Goal: Task Accomplishment & Management: Manage account settings

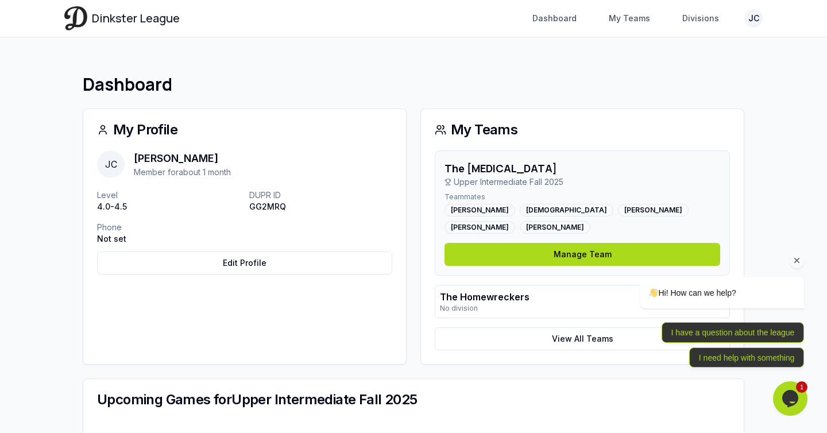
click at [753, 244] on div "Hi! How can we help? I have a question about the league I need help with someth…" at bounding box center [706, 272] width 207 height 202
click at [513, 307] on p "No division" at bounding box center [485, 308] width 90 height 9
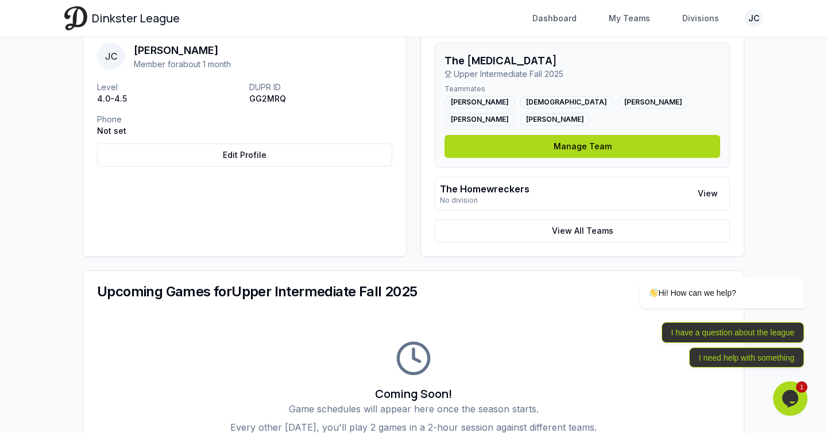
scroll to position [110, 0]
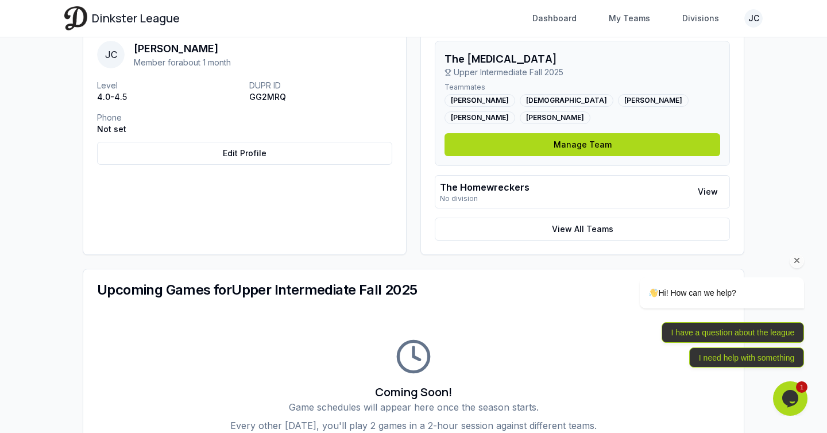
click at [709, 188] on div "Hi! How can we help? I have a question about the league I need help with someth…" at bounding box center [706, 272] width 207 height 202
click at [709, 196] on div "Hi! How can we help? I have a question about the league I need help with someth…" at bounding box center [706, 272] width 207 height 202
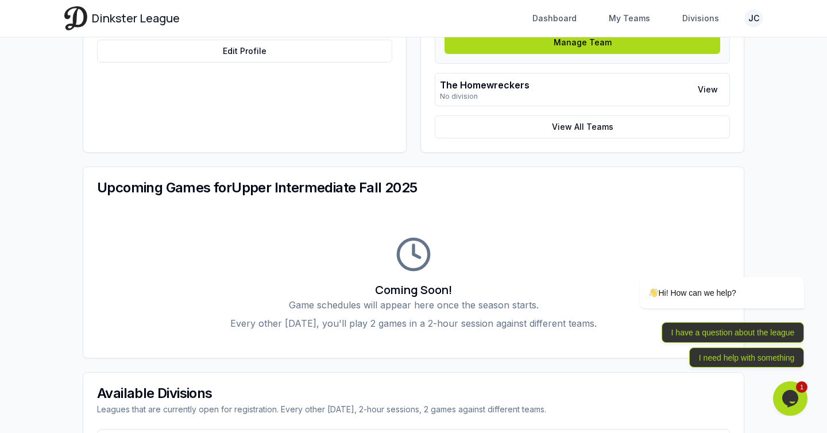
scroll to position [348, 0]
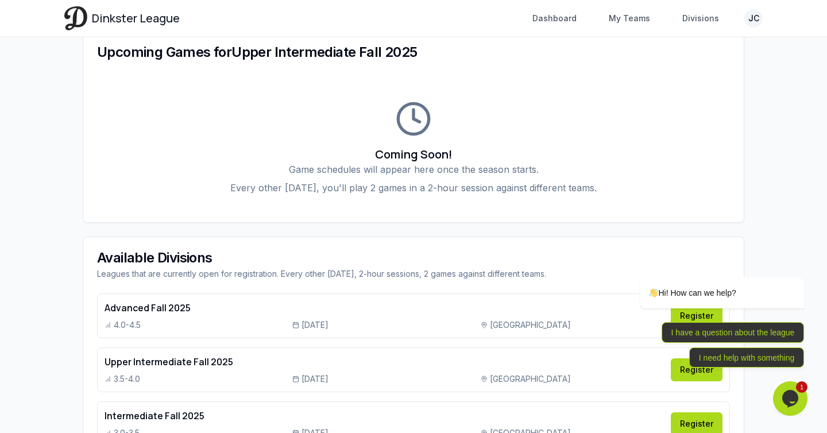
click at [339, 144] on div "Coming Soon! Game schedules will appear here once the season starts. Every othe…" at bounding box center [413, 147] width 661 height 149
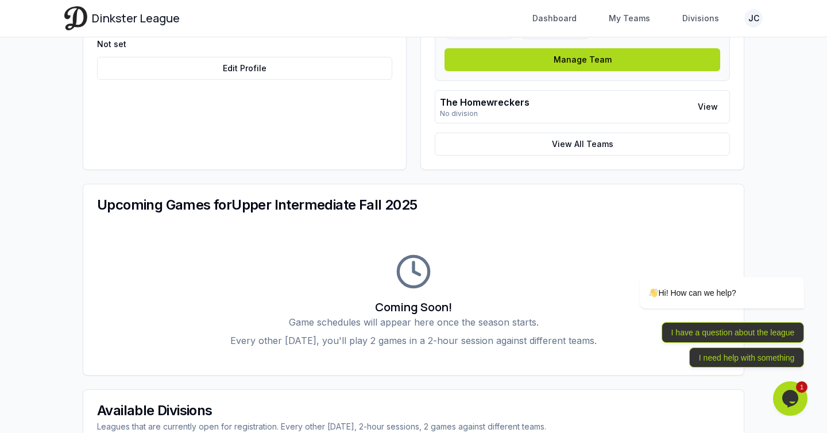
scroll to position [0, 0]
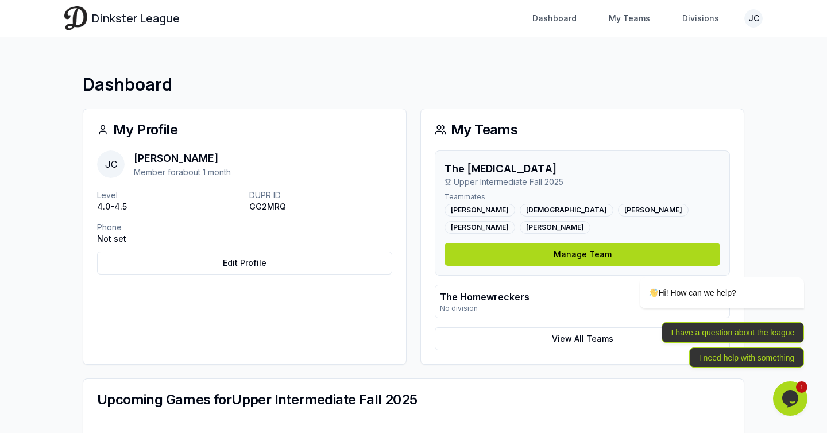
click at [339, 144] on div "My Profile" at bounding box center [244, 129] width 323 height 41
click at [480, 208] on div "Gabriel Santos" at bounding box center [480, 210] width 71 height 13
click at [402, 86] on h1 "Dashboard" at bounding box center [414, 84] width 662 height 21
click at [519, 305] on p "No division" at bounding box center [485, 308] width 90 height 9
click at [577, 343] on link "View All Teams" at bounding box center [582, 338] width 295 height 23
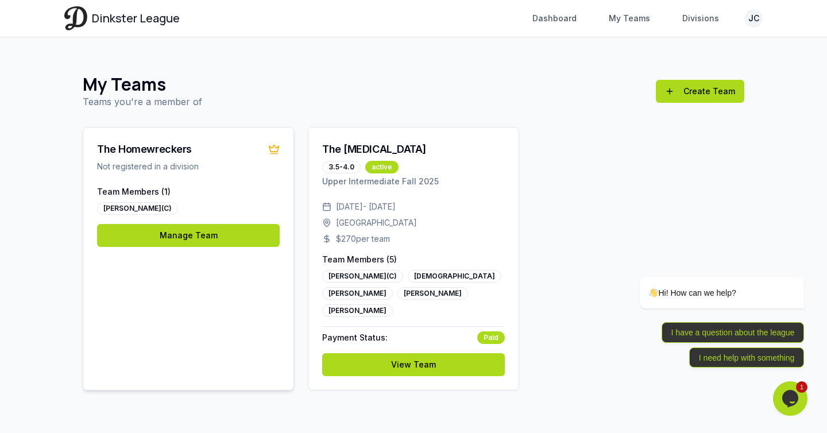
click at [284, 319] on div "The Homewreckers Not registered in a division Team Members ( 1 ) Jeff Cantilang…" at bounding box center [188, 259] width 211 height 264
click at [220, 236] on link "Manage Team" at bounding box center [188, 235] width 183 height 23
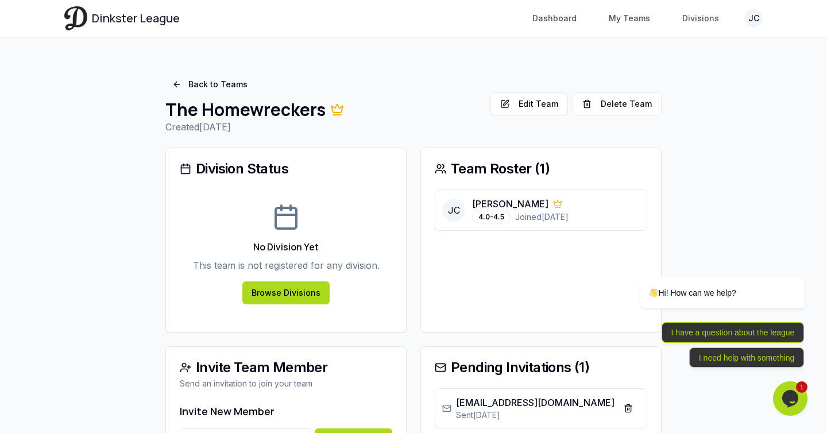
click at [561, 304] on div "Team Roster ( 1 ) JC Jeff Cantilang 4.0-4.5 Joined 8/30/2025" at bounding box center [541, 240] width 241 height 185
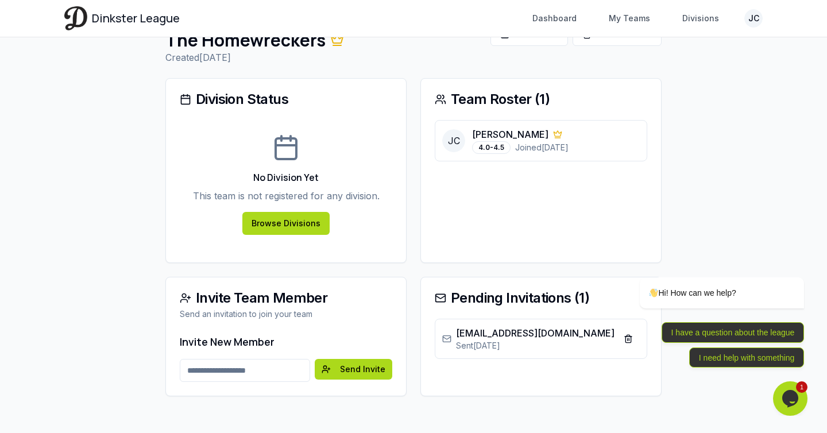
click at [431, 246] on div "Team Roster ( 1 ) JC Jeff Cantilang 4.0-4.5 Joined 8/30/2025" at bounding box center [541, 170] width 241 height 185
click at [282, 368] on input "Email address" at bounding box center [245, 370] width 130 height 23
paste input "**********"
type input "**********"
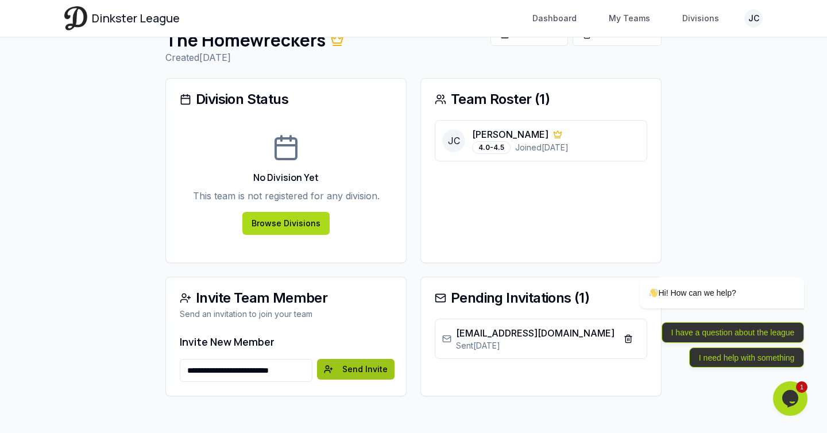
click at [359, 370] on button "Send Invite" at bounding box center [356, 369] width 78 height 21
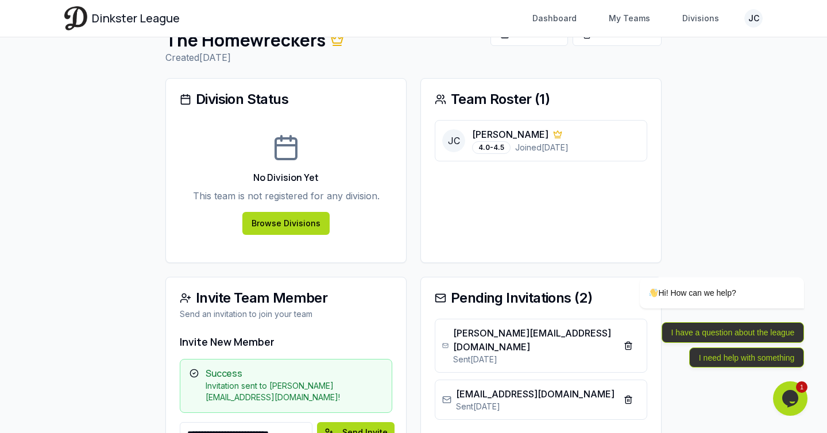
scroll to position [74, 0]
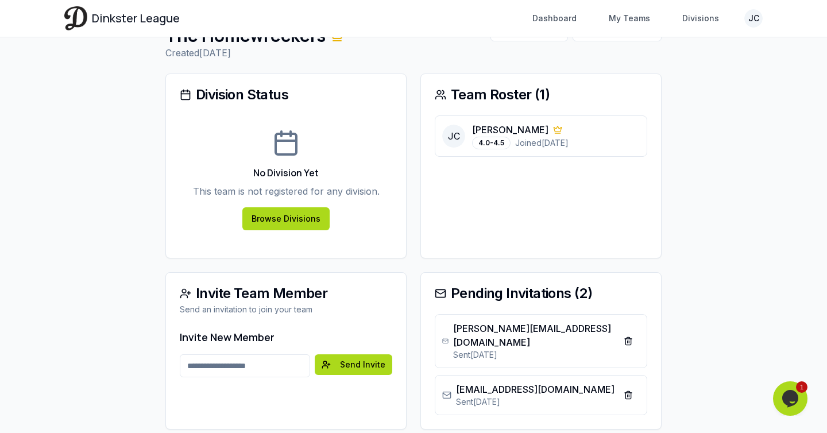
scroll to position [94, 0]
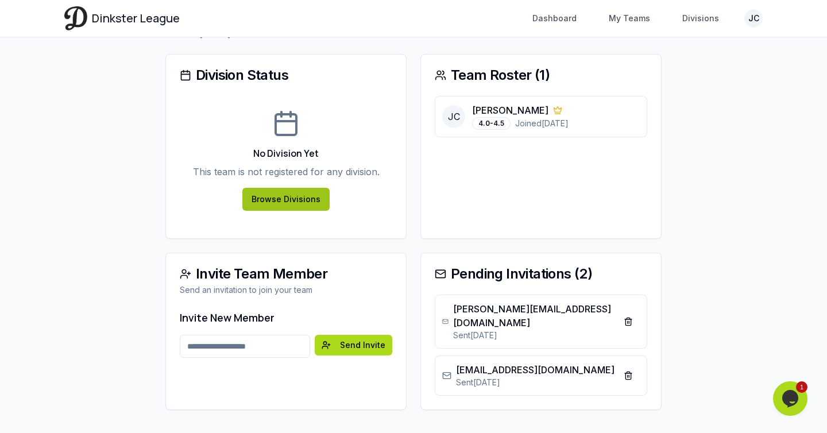
click at [283, 195] on link "Browse Divisions" at bounding box center [285, 199] width 87 height 23
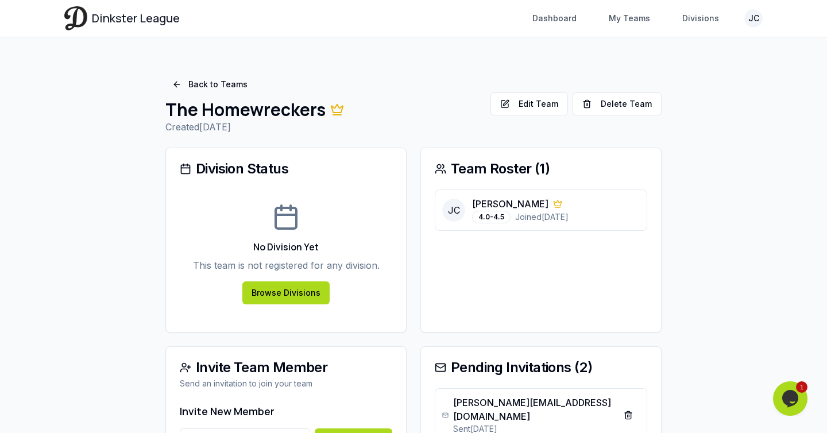
scroll to position [94, 0]
